Goal: Information Seeking & Learning: Find specific fact

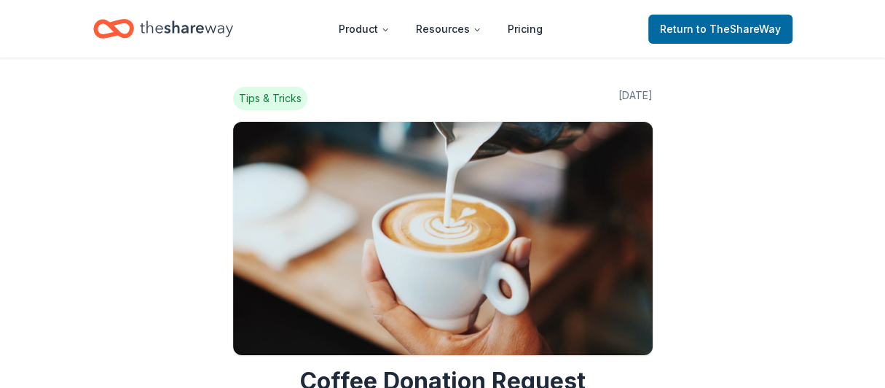
click at [128, 31] on icon "Home" at bounding box center [120, 28] width 23 height 15
click at [122, 34] on icon "Home" at bounding box center [120, 28] width 23 height 15
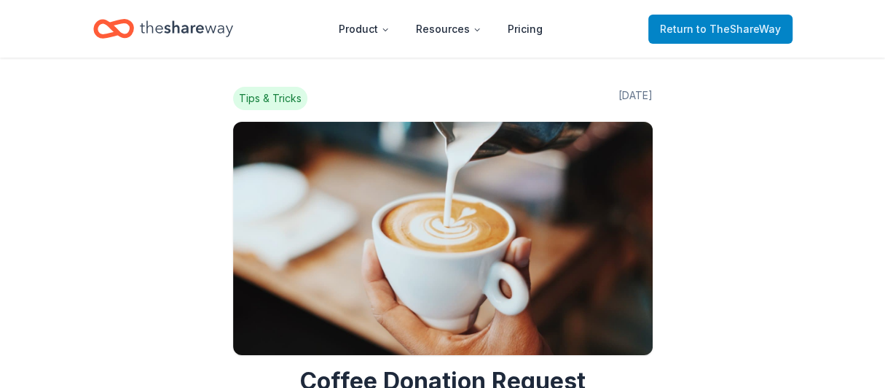
click at [715, 29] on span "to TheShareWay" at bounding box center [738, 29] width 85 height 12
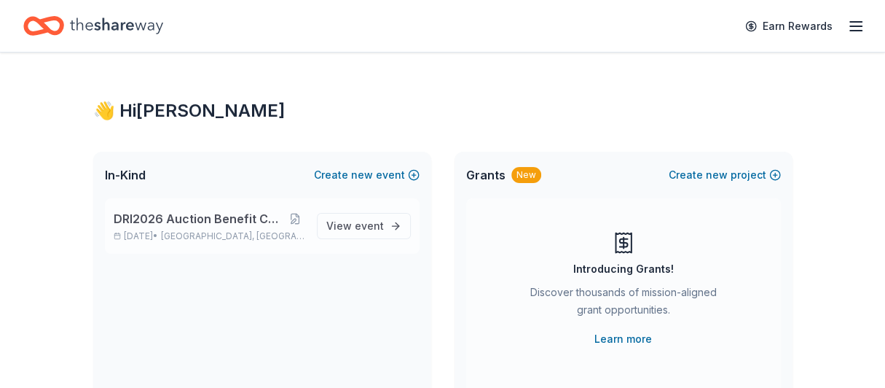
click at [258, 227] on div "DRI2026 Auction Benefit Cocktail Reception [DATE] • [GEOGRAPHIC_DATA], [GEOGRAP…" at bounding box center [210, 226] width 192 height 32
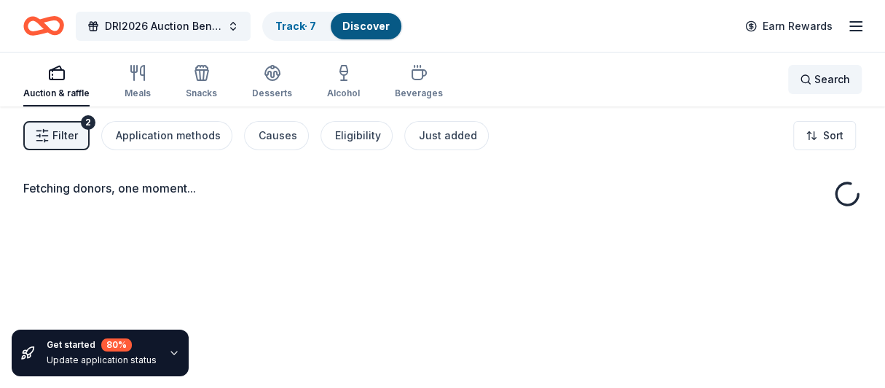
click at [801, 79] on div "Search" at bounding box center [825, 79] width 50 height 17
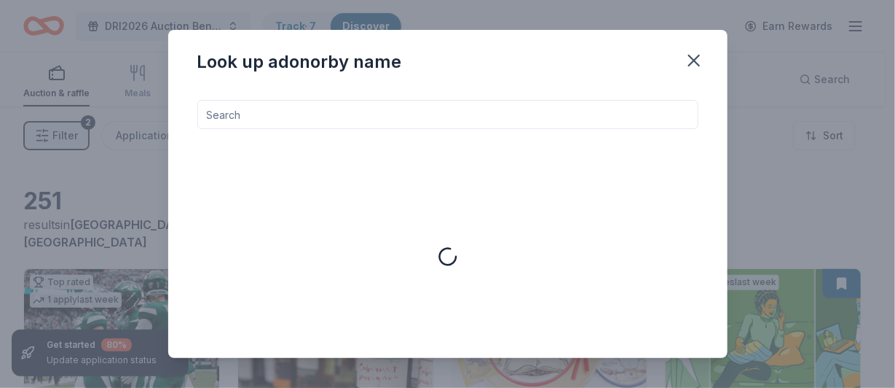
click at [240, 122] on input at bounding box center [447, 114] width 501 height 29
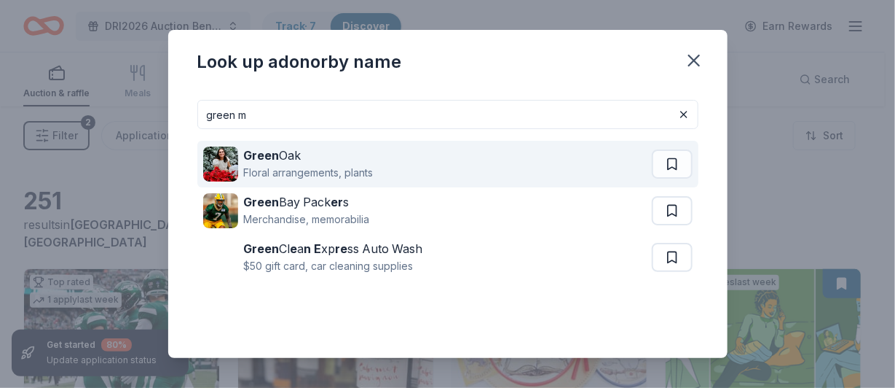
type input "Green Mountain Coffee"
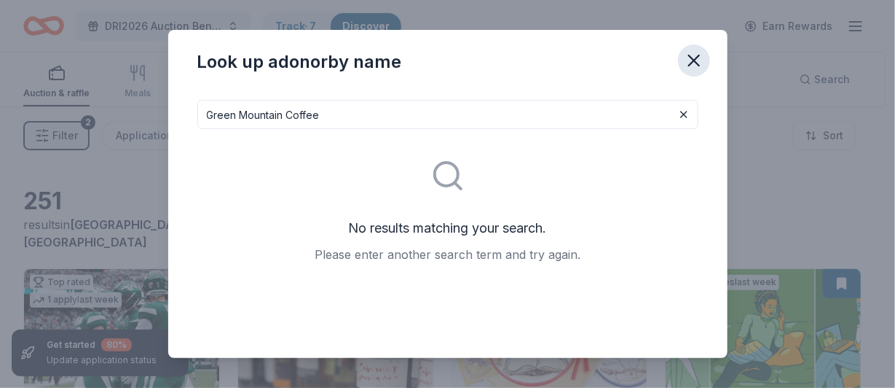
click at [700, 58] on icon "button" at bounding box center [694, 60] width 20 height 20
